Goal: Task Accomplishment & Management: Use online tool/utility

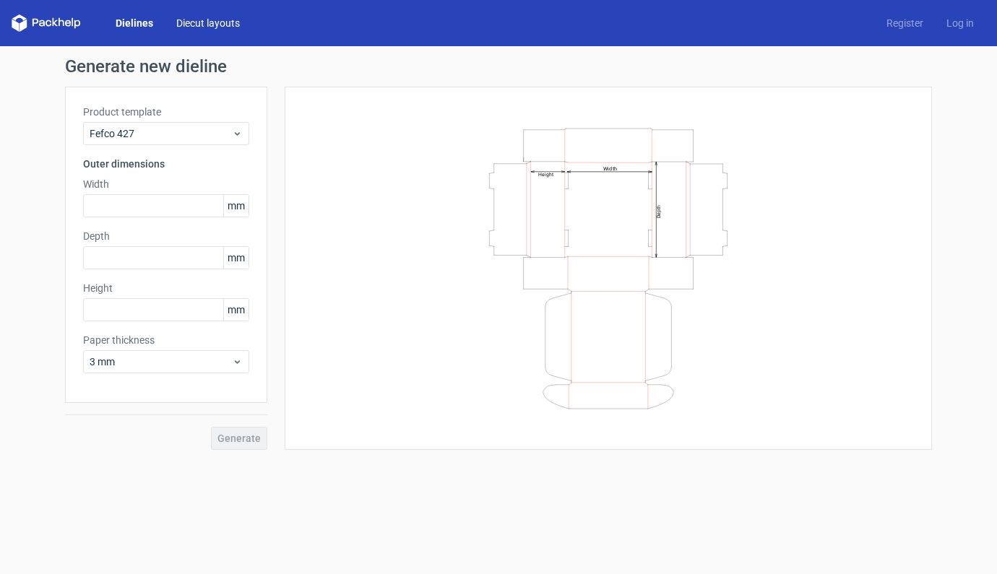
click at [204, 22] on link "Diecut layouts" at bounding box center [208, 23] width 87 height 14
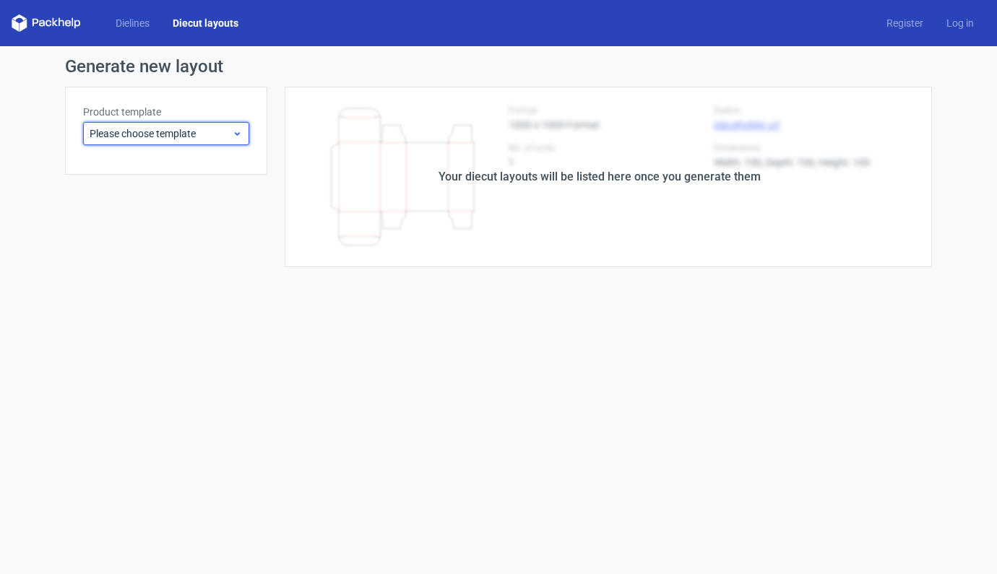
click at [238, 136] on icon at bounding box center [237, 134] width 11 height 12
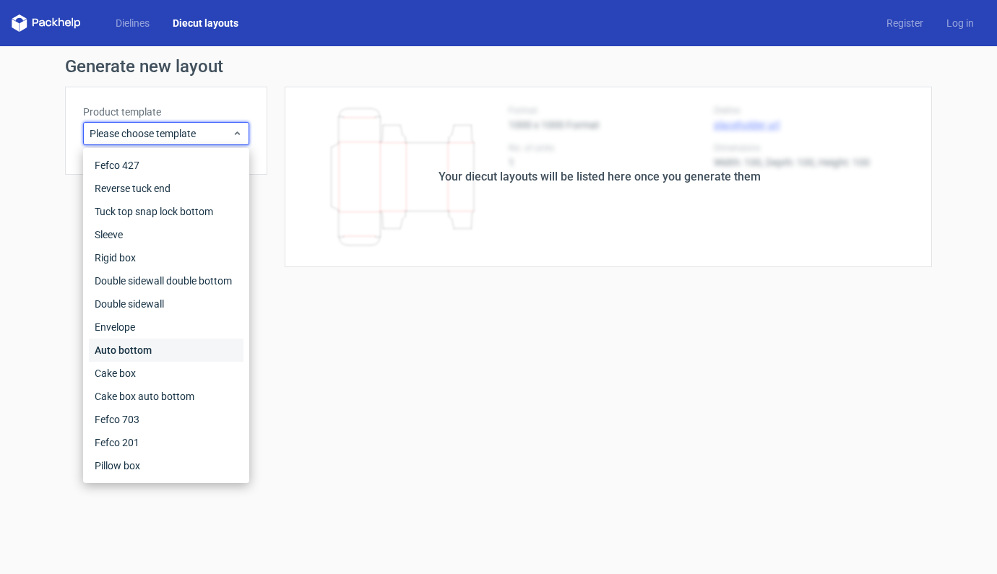
click at [144, 350] on div "Auto bottom" at bounding box center [166, 350] width 155 height 23
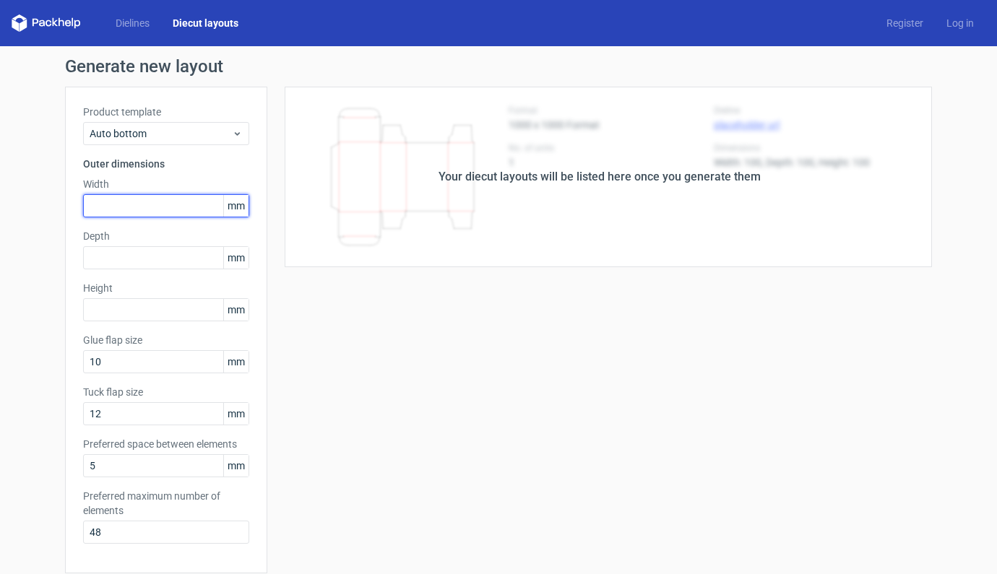
click at [124, 209] on input "text" at bounding box center [166, 205] width 166 height 23
type input "70"
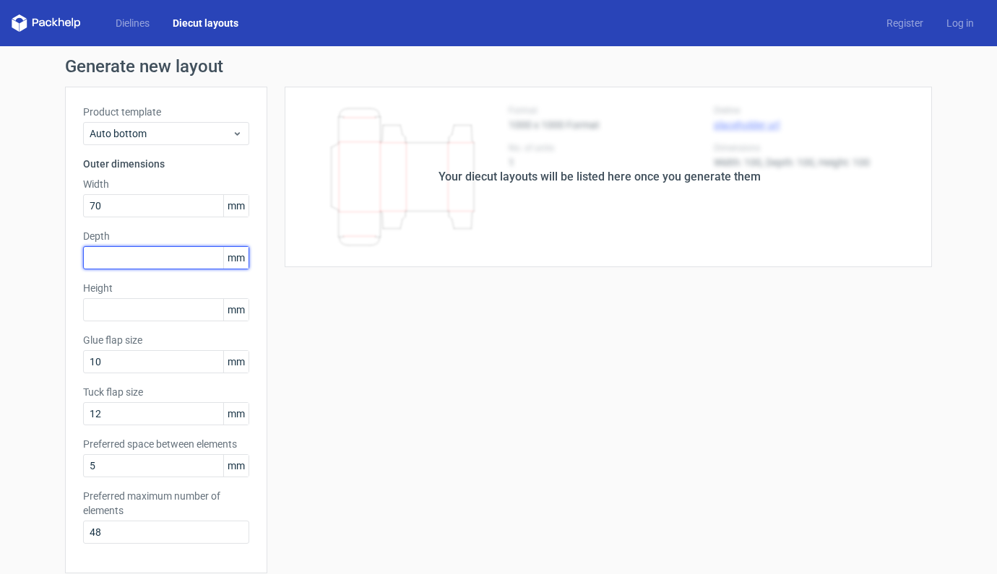
click at [123, 264] on input "text" at bounding box center [166, 257] width 166 height 23
type input "60"
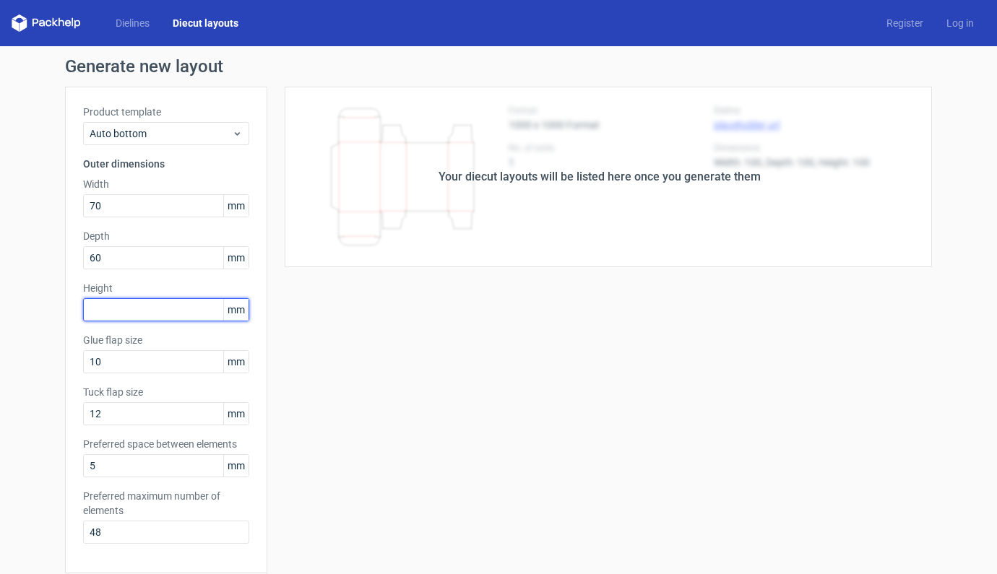
click at [124, 307] on input "text" at bounding box center [166, 309] width 166 height 23
type input "122"
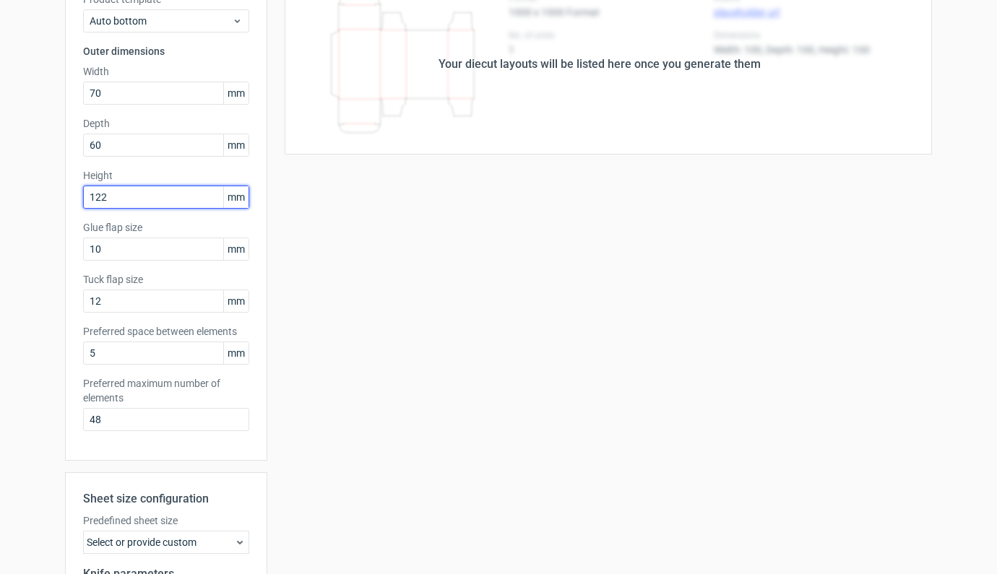
scroll to position [308, 0]
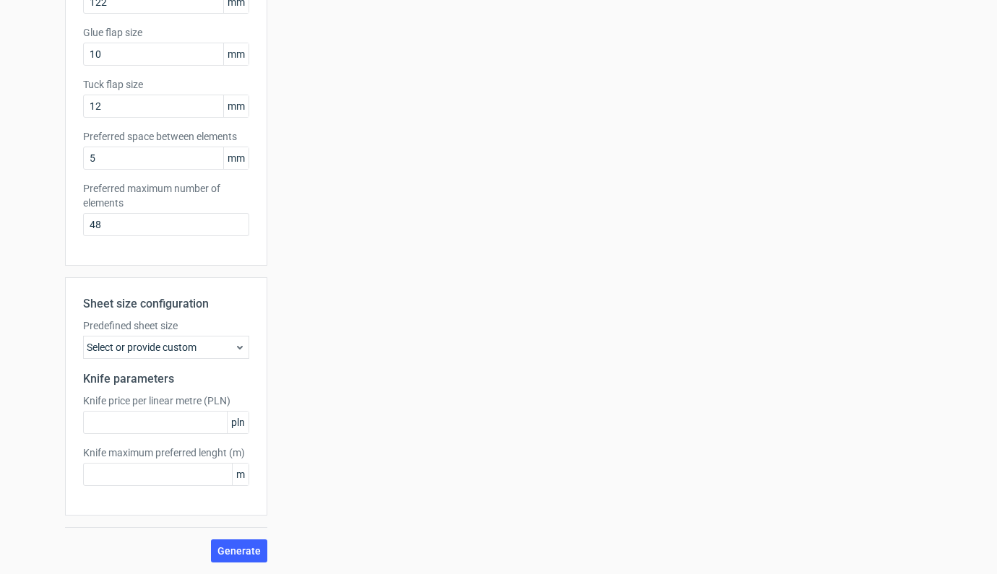
click at [198, 338] on div "Select or provide custom" at bounding box center [166, 347] width 166 height 23
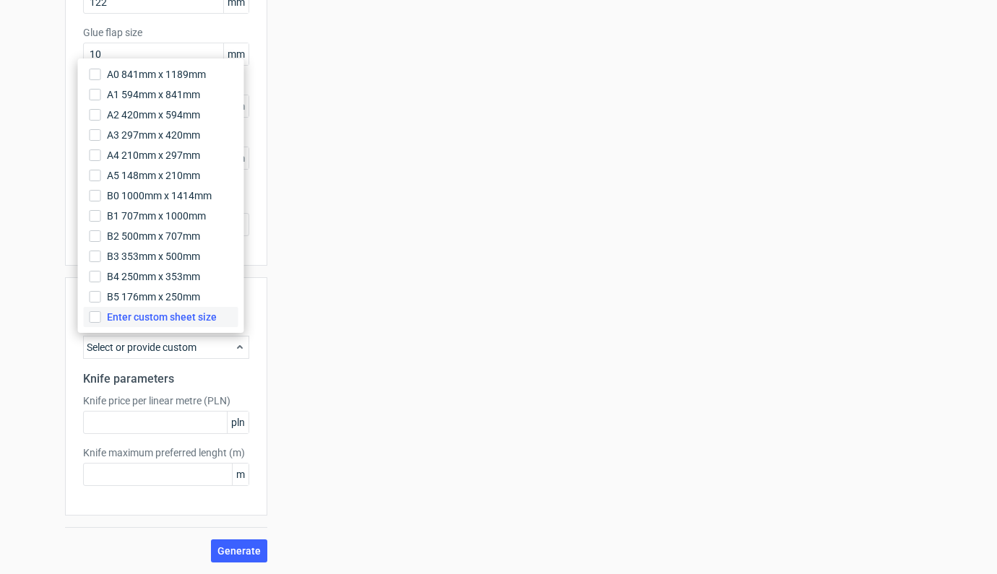
click at [160, 315] on span "Enter custom sheet size" at bounding box center [162, 317] width 110 height 14
click at [101, 315] on input "Enter custom sheet size" at bounding box center [96, 317] width 12 height 12
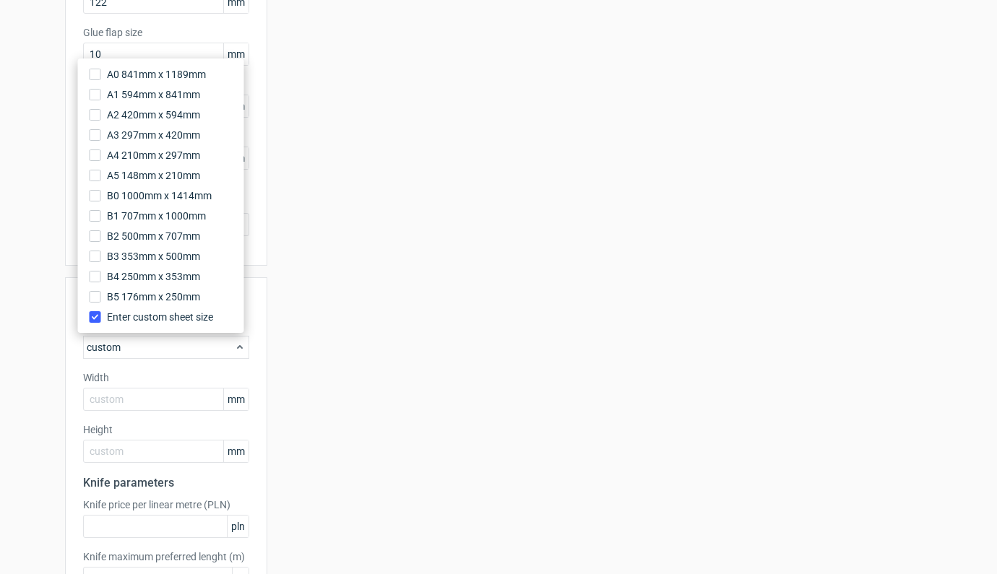
click at [392, 316] on div "Your diecut layouts will be listed here once you generate them Height Depth Wid…" at bounding box center [599, 223] width 665 height 888
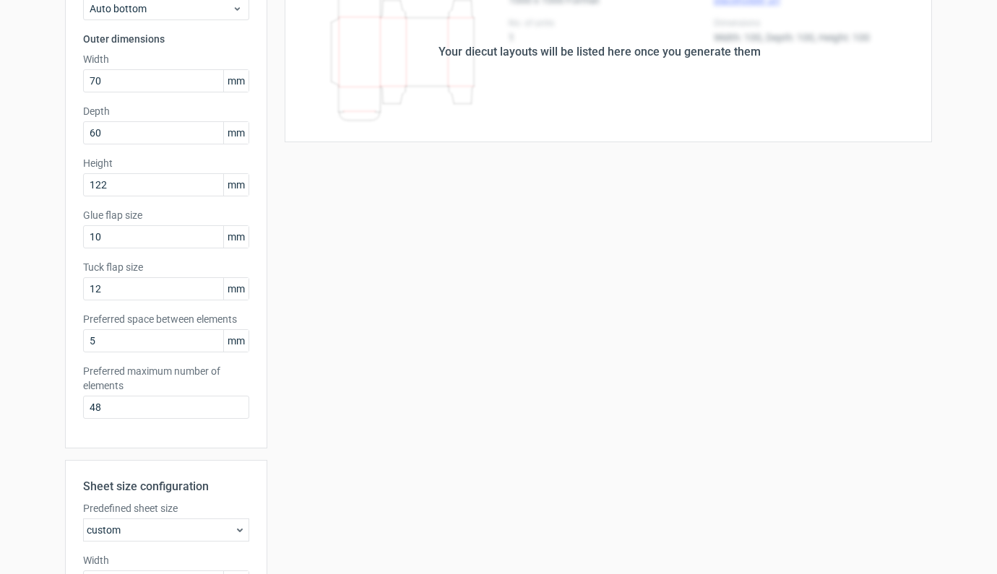
scroll to position [412, 0]
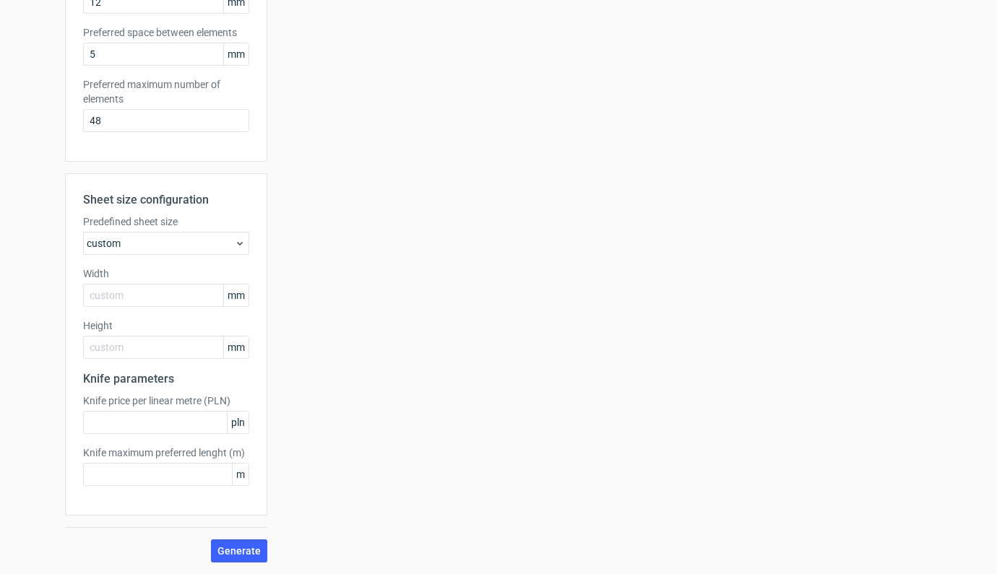
click at [223, 239] on div "custom" at bounding box center [166, 243] width 166 height 23
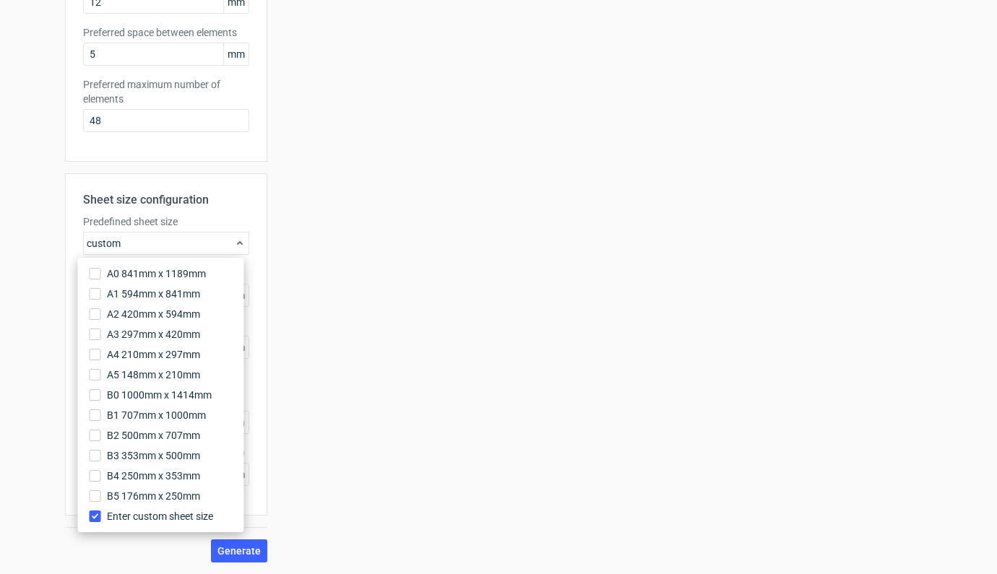
click at [3, 394] on div "Generate new layout Product template Auto bottom Outer dimensions Width 70 mm D…" at bounding box center [498, 104] width 997 height 940
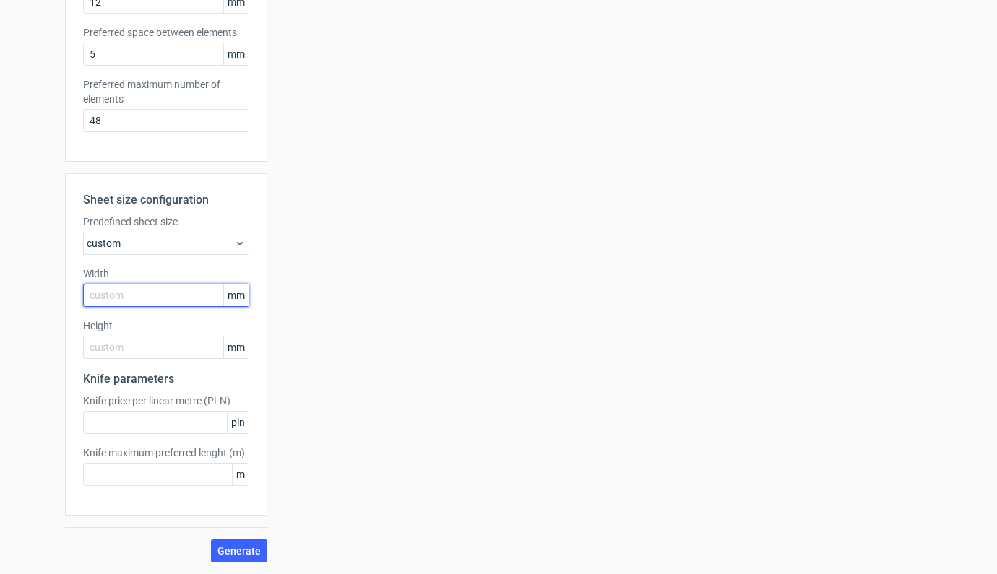
click at [115, 298] on input "text" at bounding box center [166, 295] width 166 height 23
type input "1000"
type input "700"
click at [228, 551] on span "Generate" at bounding box center [238, 551] width 43 height 10
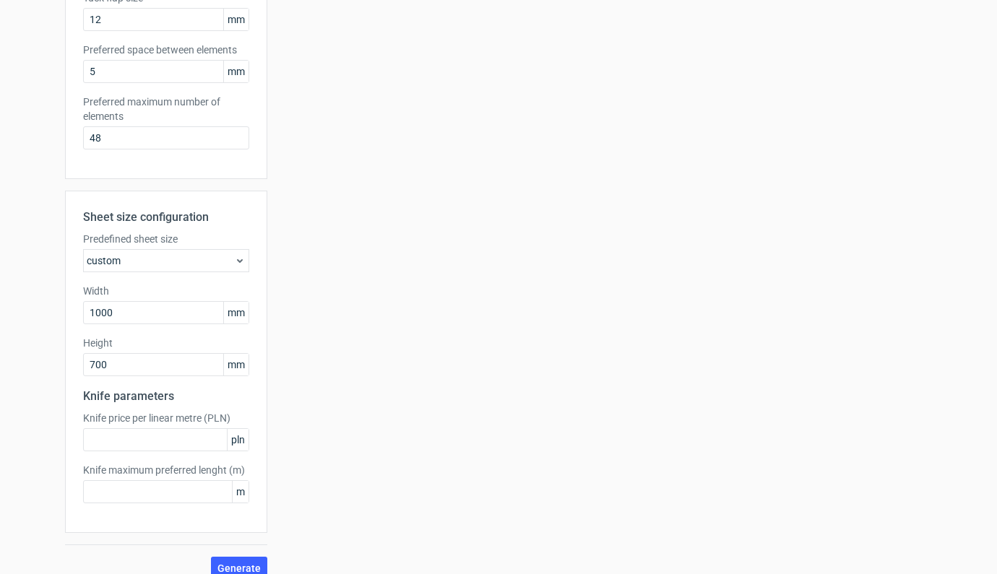
scroll to position [410, 0]
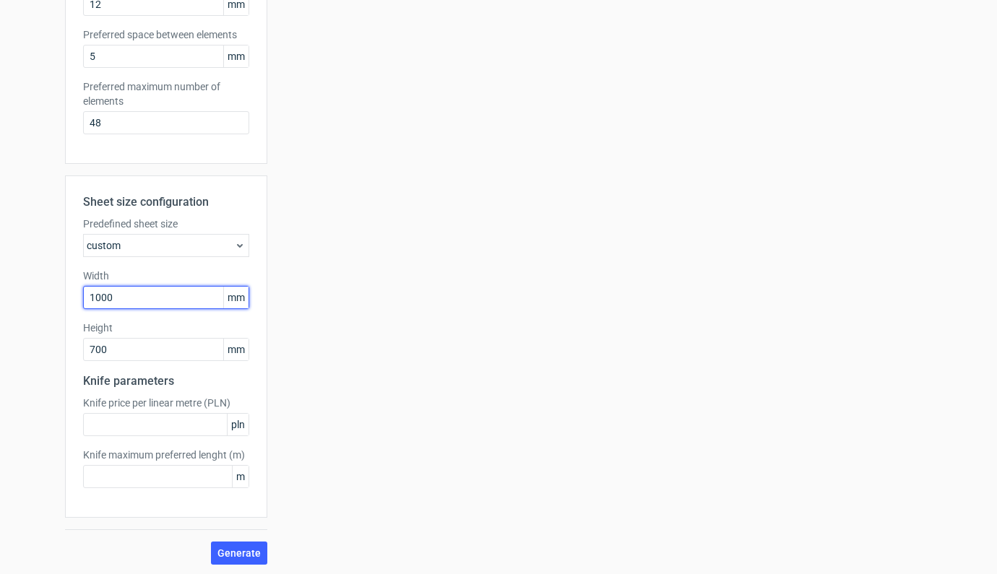
drag, startPoint x: 126, startPoint y: 297, endPoint x: 51, endPoint y: 293, distance: 75.9
click at [51, 293] on div "Generate new layout Product template Auto bottom Outer dimensions Width 70 mm D…" at bounding box center [498, 107] width 997 height 940
type input "700"
drag, startPoint x: 111, startPoint y: 352, endPoint x: 75, endPoint y: 350, distance: 36.2
click at [75, 350] on div "Sheet size configuration Predefined sheet size custom Width 700 mm Height 700 m…" at bounding box center [166, 347] width 202 height 342
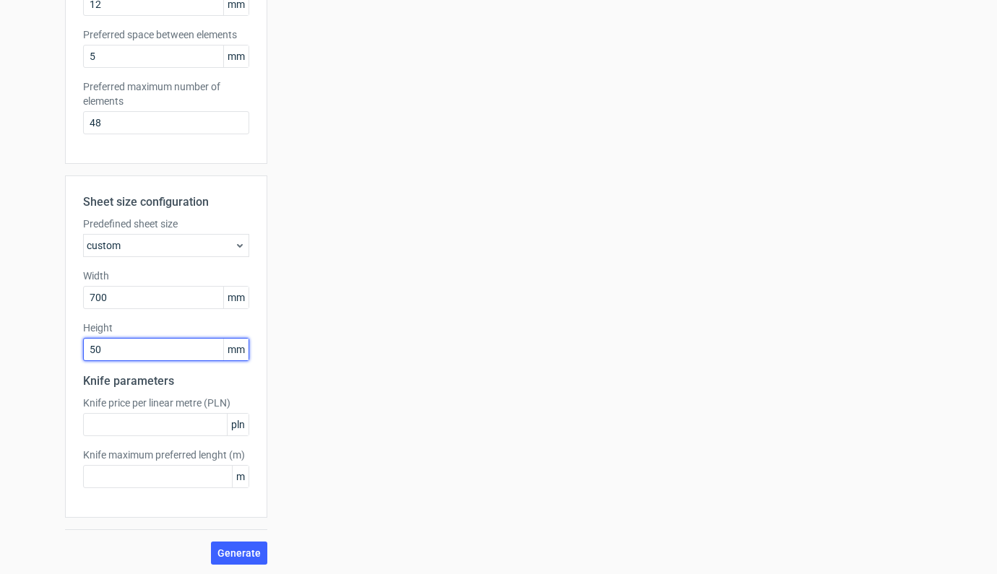
type input "500"
click at [222, 553] on span "Generate" at bounding box center [238, 553] width 43 height 10
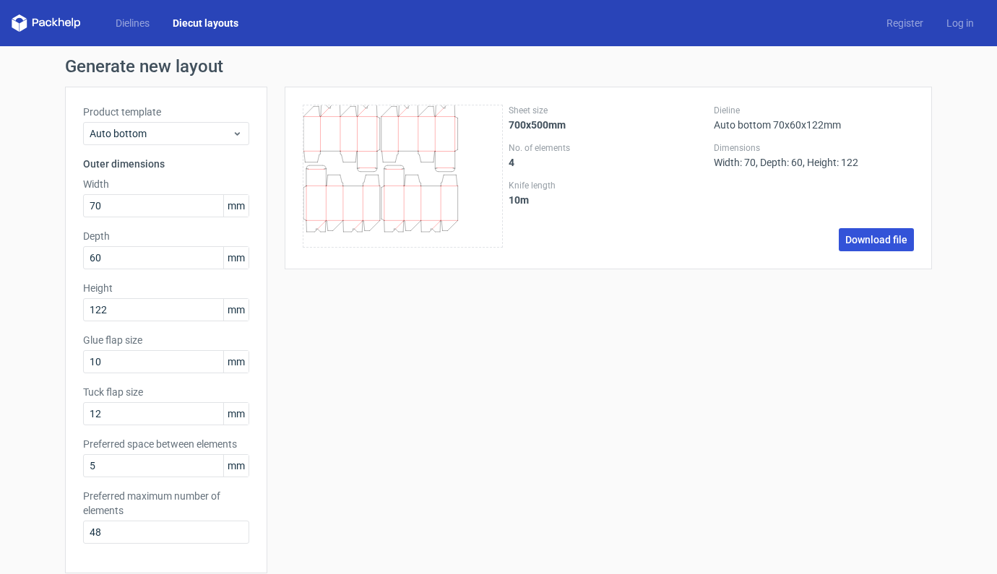
click at [864, 238] on link "Download file" at bounding box center [876, 239] width 75 height 23
